Goal: Task Accomplishment & Management: Use online tool/utility

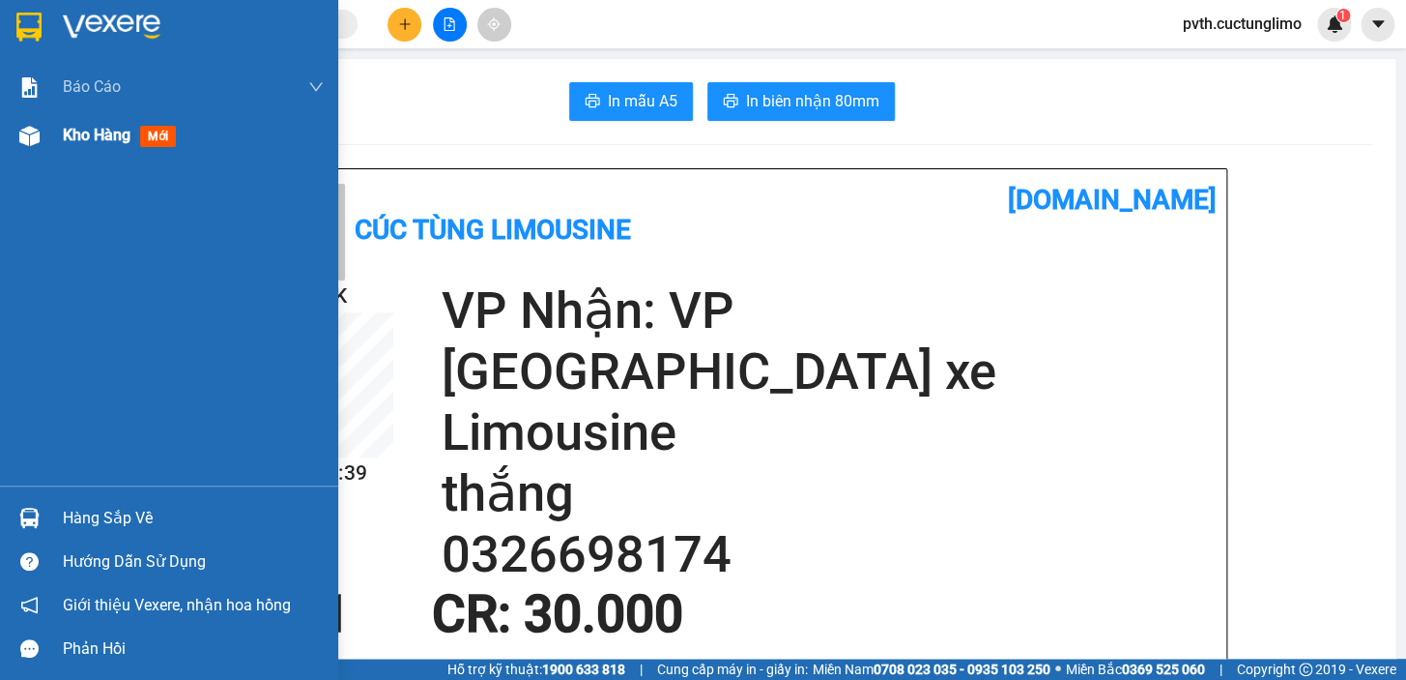
click at [115, 128] on span "Kho hàng" at bounding box center [97, 135] width 68 height 18
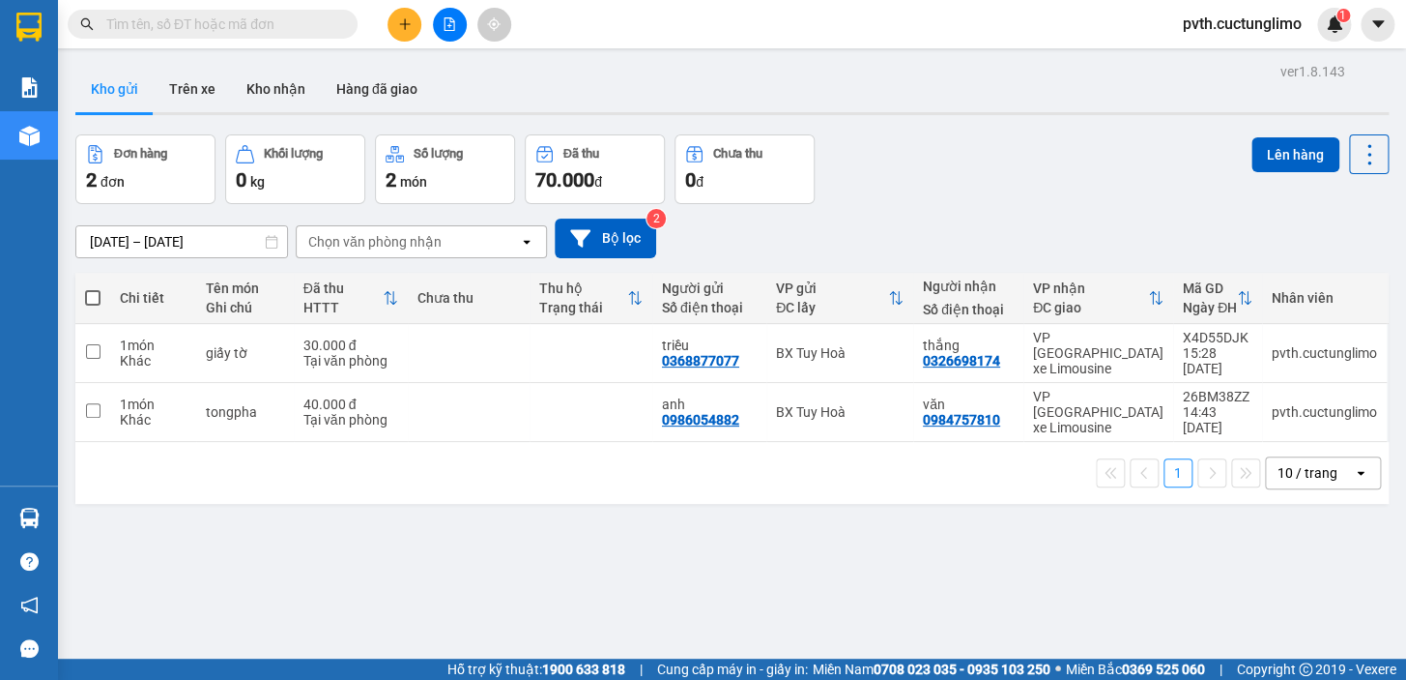
click at [93, 295] on span at bounding box center [92, 297] width 15 height 15
click at [93, 288] on input "checkbox" at bounding box center [93, 288] width 0 height 0
checkbox input "true"
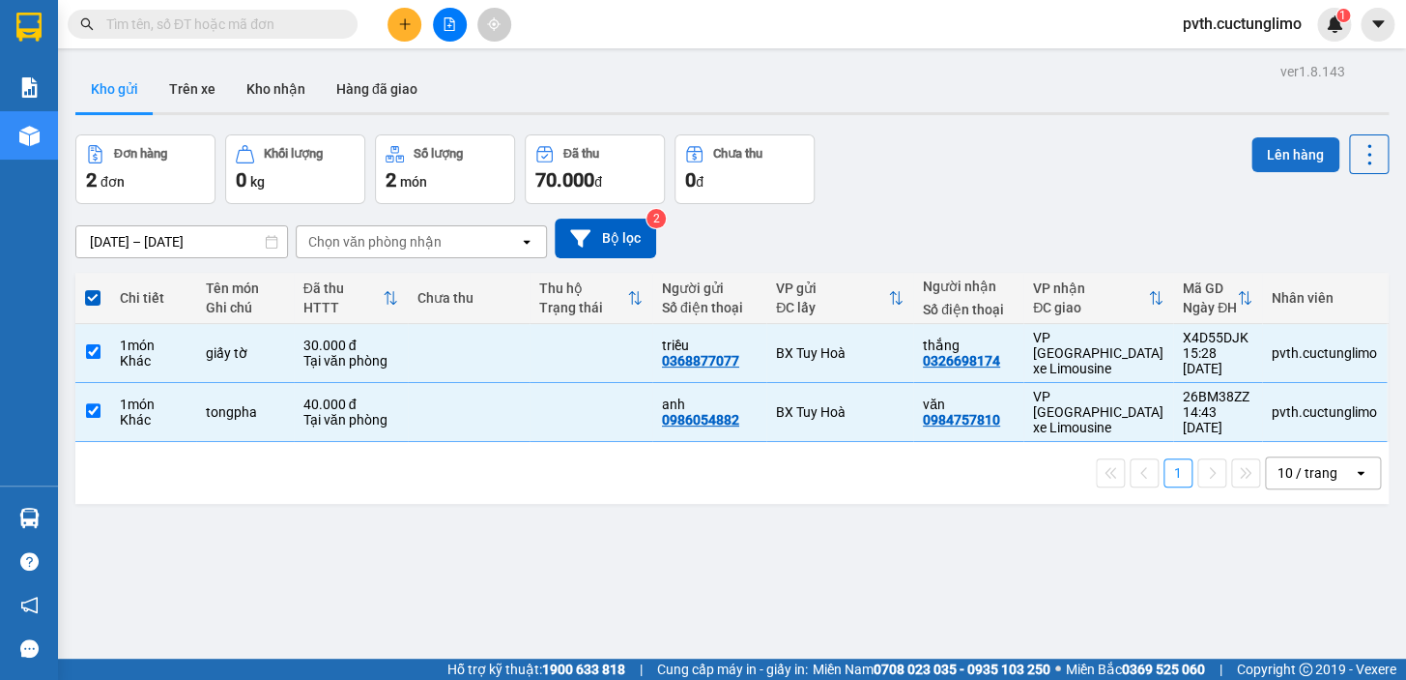
click at [1252, 150] on button "Lên hàng" at bounding box center [1296, 154] width 88 height 35
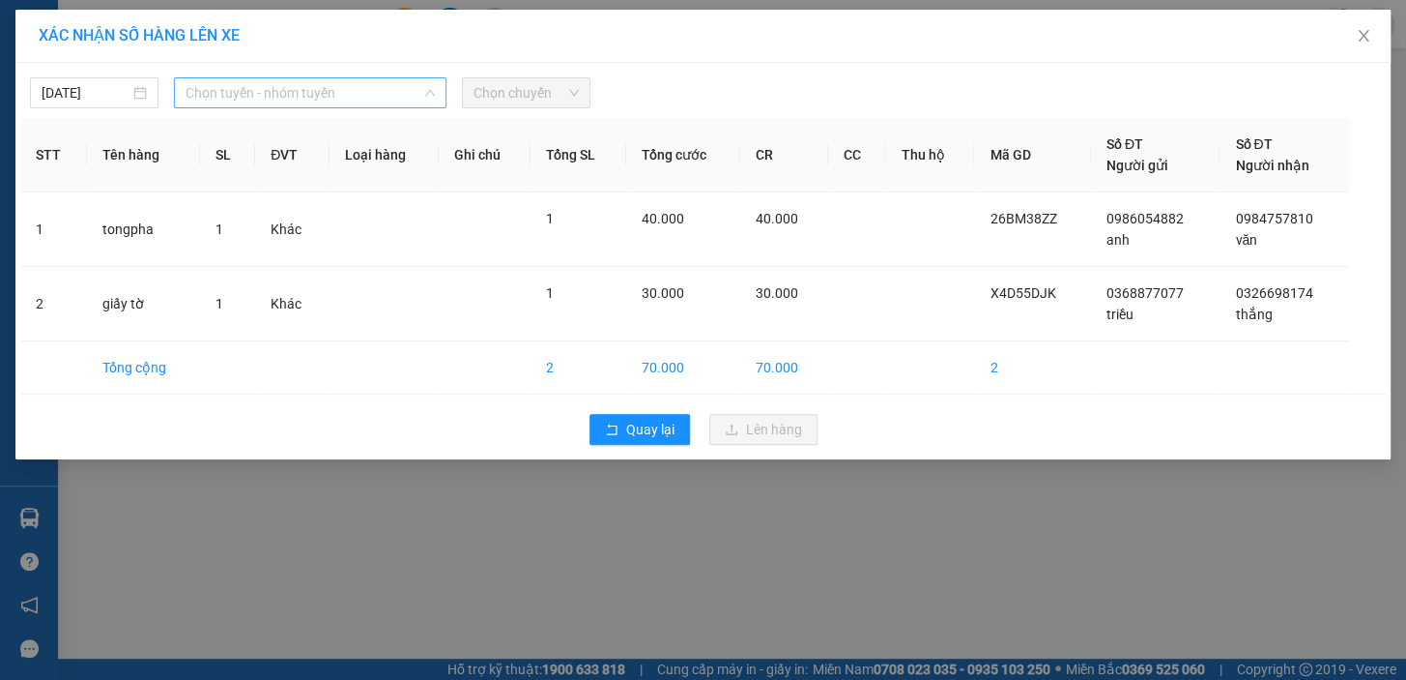
click at [304, 86] on span "Chọn tuyến - nhóm tuyến" at bounding box center [310, 92] width 249 height 29
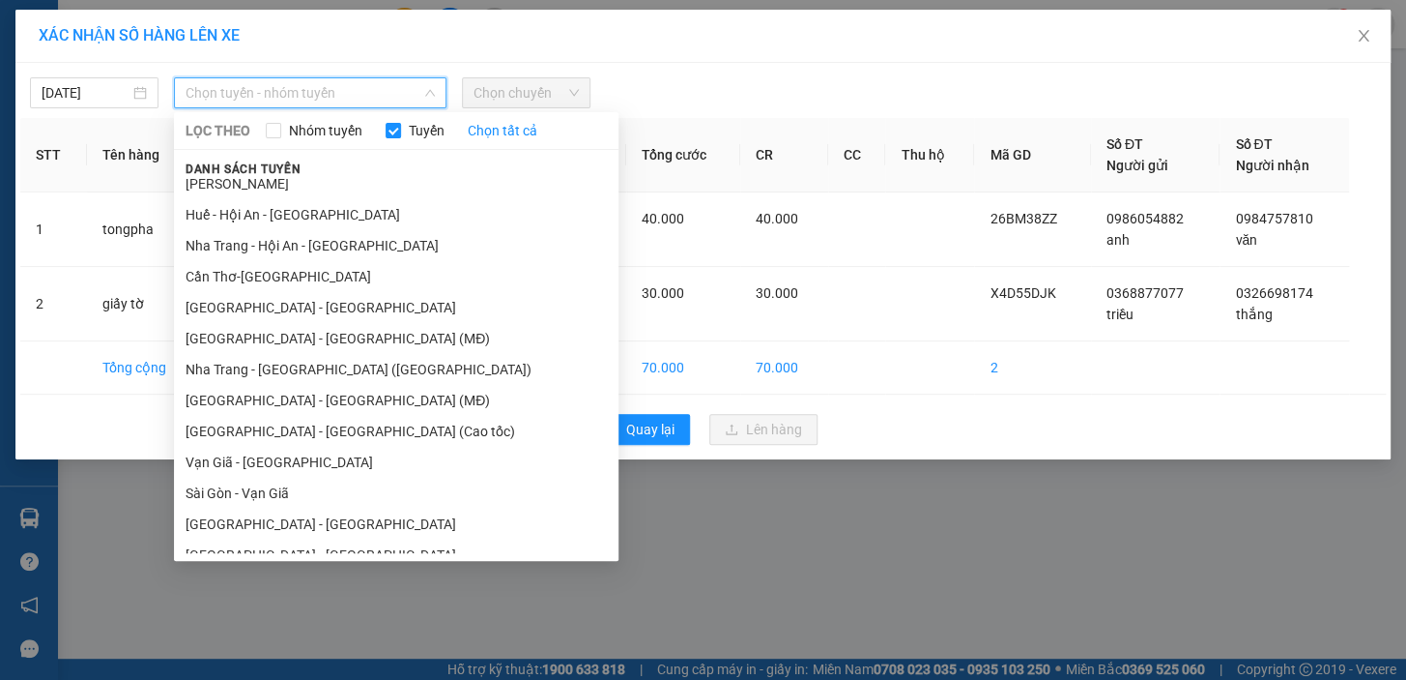
scroll to position [430, 0]
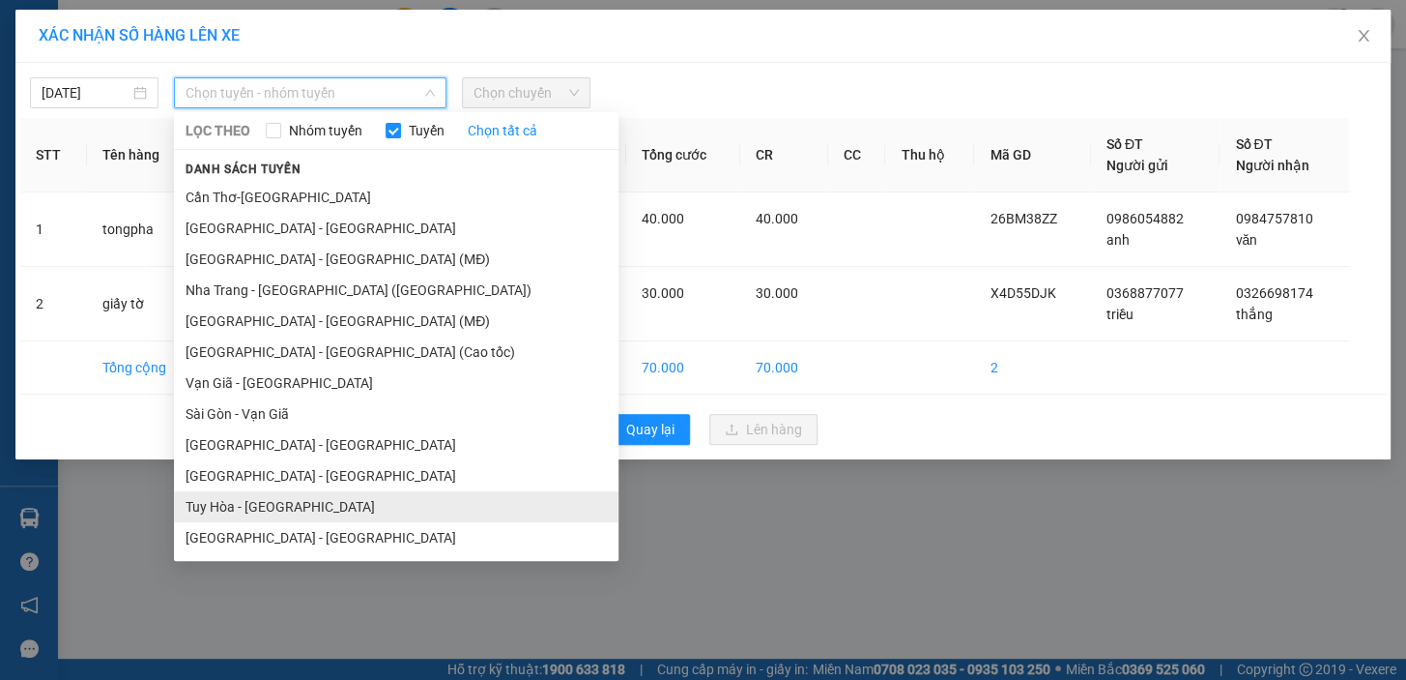
click at [295, 503] on li "Tuy Hòa - [GEOGRAPHIC_DATA]" at bounding box center [396, 506] width 445 height 31
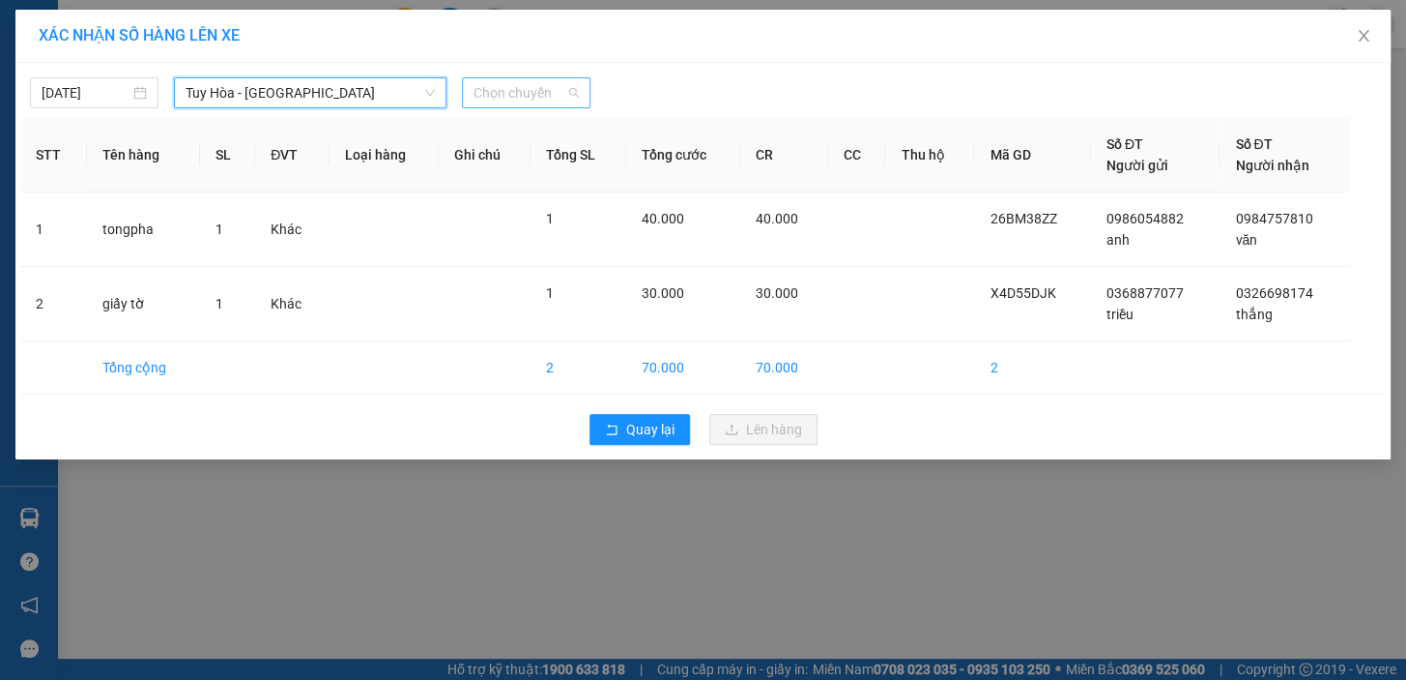
click at [540, 88] on span "Chọn chuyến" at bounding box center [526, 92] width 105 height 29
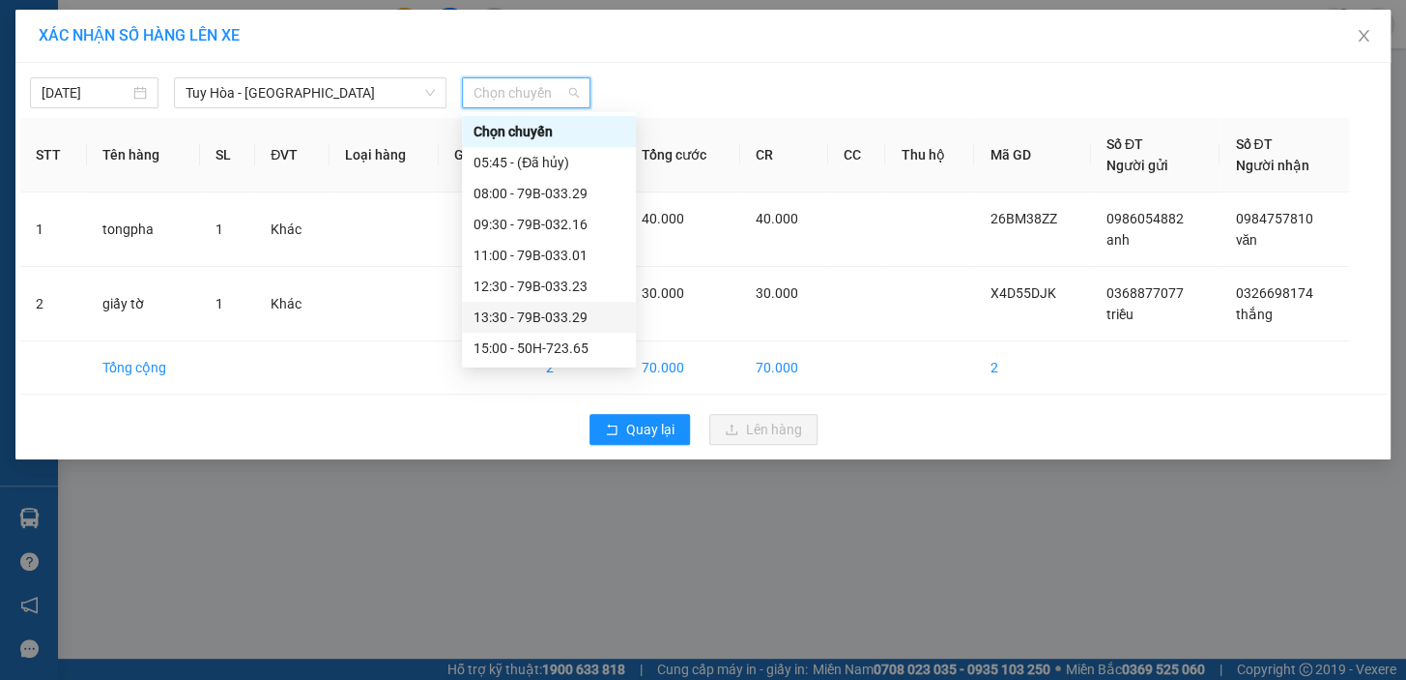
scroll to position [61, 0]
click at [572, 348] on div "17:01 (TC) - 79B-033.01" at bounding box center [549, 348] width 151 height 21
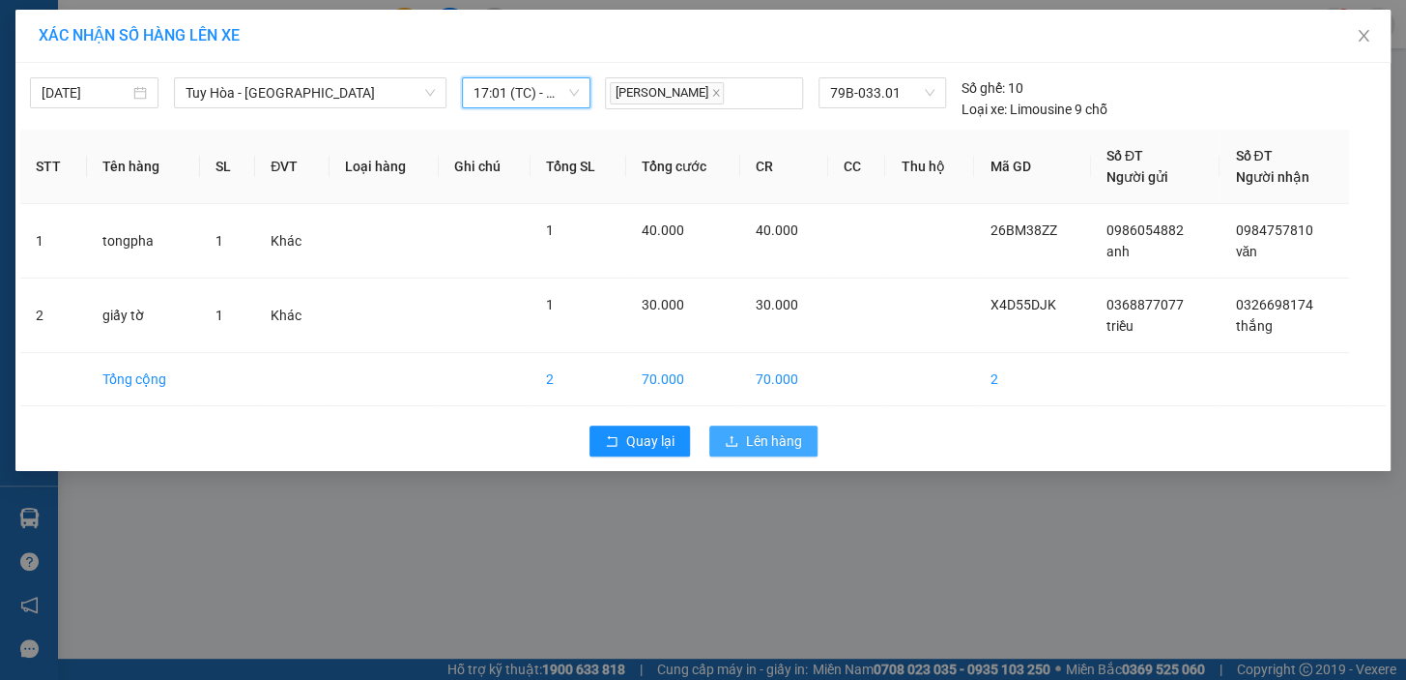
click at [754, 442] on span "Lên hàng" at bounding box center [774, 440] width 56 height 21
